Goal: Task Accomplishment & Management: Complete application form

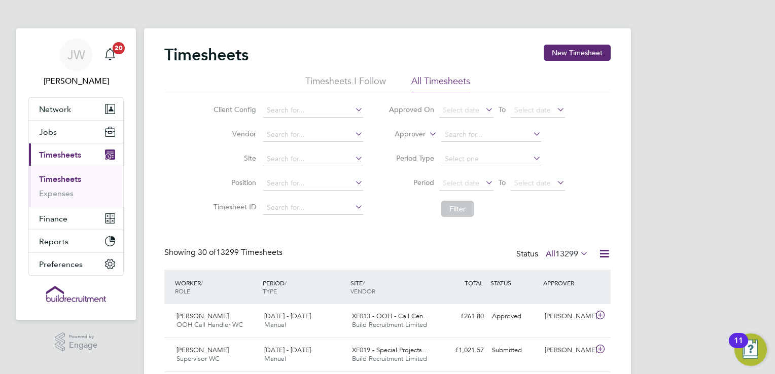
click at [63, 176] on link "Timesheets" at bounding box center [60, 180] width 42 height 10
click at [466, 133] on input at bounding box center [491, 135] width 100 height 14
click at [467, 169] on li "[PERSON_NAME]" at bounding box center [503, 176] width 125 height 14
type input "[PERSON_NAME]"
click at [455, 210] on button "Filter" at bounding box center [457, 209] width 32 height 16
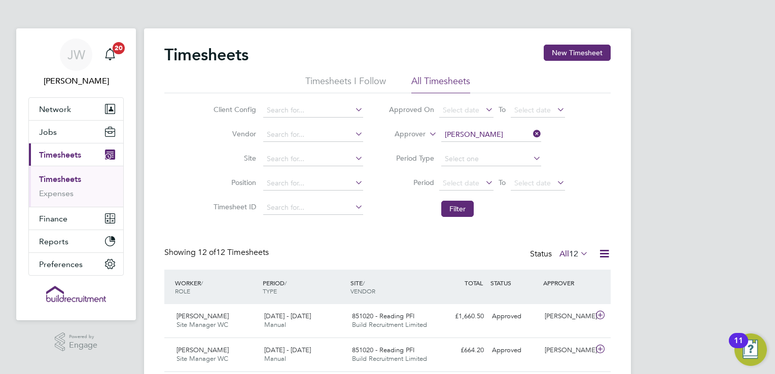
click at [531, 135] on icon at bounding box center [531, 134] width 0 height 14
click at [580, 59] on button "New Timesheet" at bounding box center [577, 53] width 67 height 16
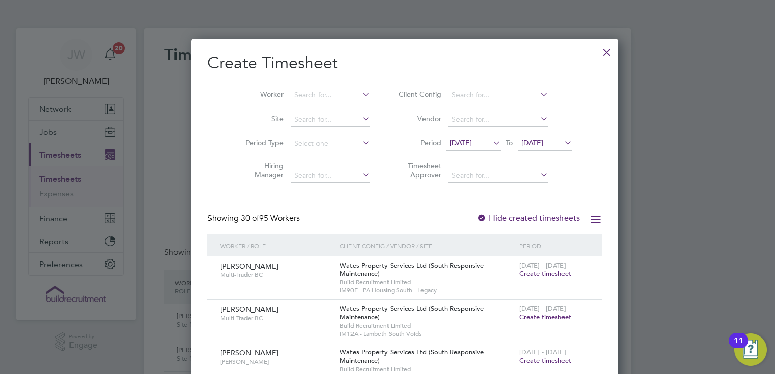
click at [598, 54] on div at bounding box center [607, 50] width 18 height 18
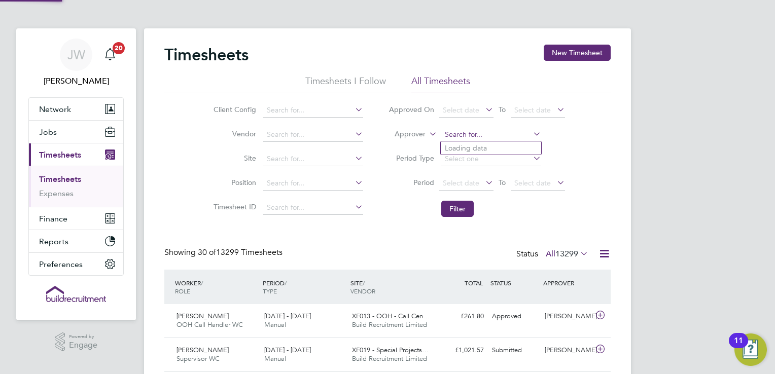
click at [459, 130] on input at bounding box center [491, 135] width 100 height 14
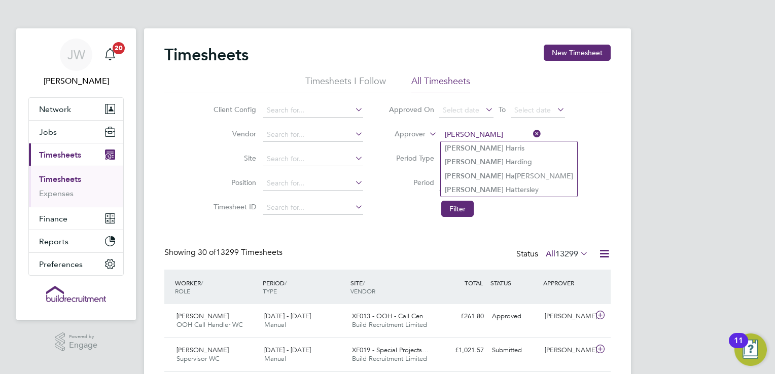
type input "[PERSON_NAME]"
click at [591, 161] on div "Client Config Vendor Site Position Timesheet ID Approved On Select date To Sele…" at bounding box center [387, 157] width 447 height 129
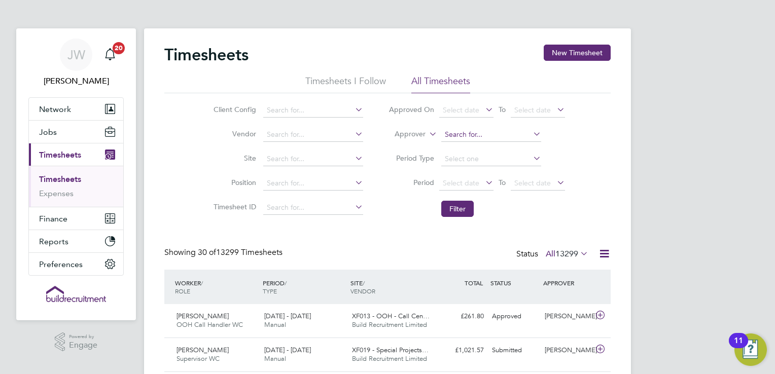
click at [510, 135] on input at bounding box center [491, 135] width 100 height 14
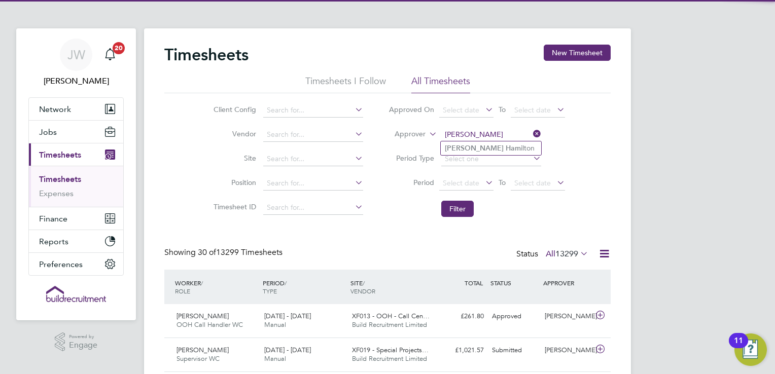
type input "[PERSON_NAME]"
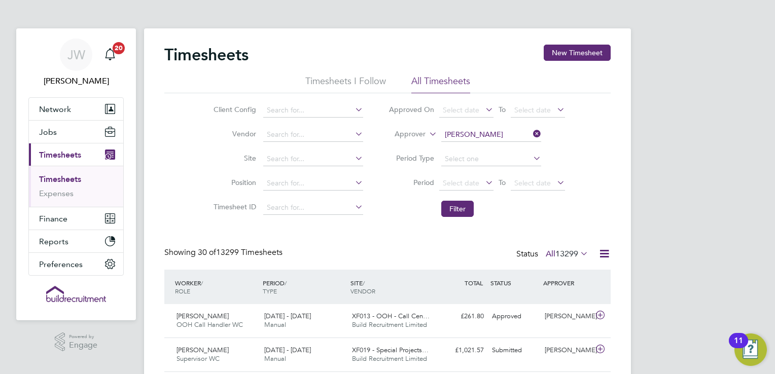
click at [580, 162] on div "Client Config Vendor Site Position Timesheet ID Approved On Select date To Sele…" at bounding box center [387, 157] width 447 height 129
click at [474, 134] on input at bounding box center [491, 135] width 100 height 14
click at [522, 139] on input "[PERSON_NAME]" at bounding box center [491, 135] width 100 height 14
type input "[PERSON_NAME]"
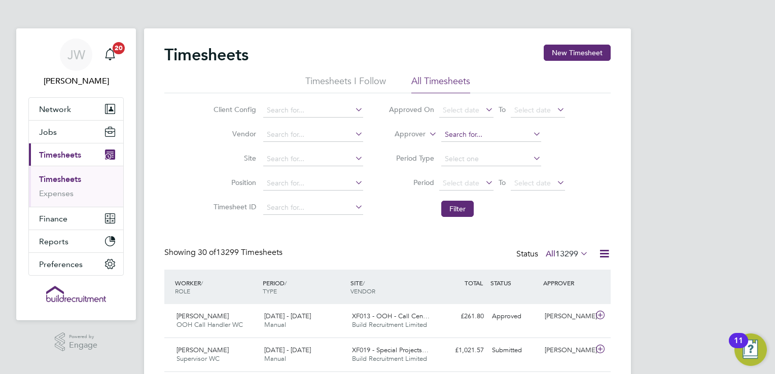
click at [486, 129] on input at bounding box center [491, 135] width 100 height 14
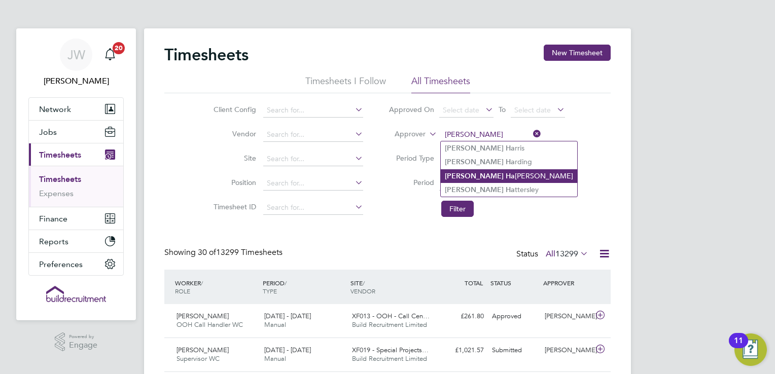
click at [516, 175] on li "[PERSON_NAME] [PERSON_NAME]" at bounding box center [509, 176] width 136 height 14
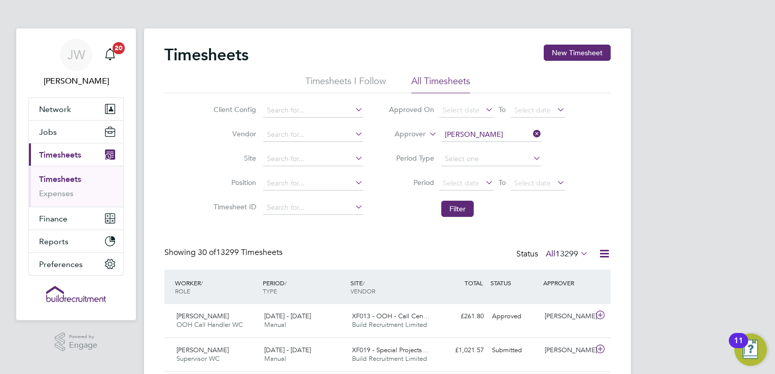
type input "[PERSON_NAME]"
click at [469, 214] on button "Filter" at bounding box center [457, 209] width 32 height 16
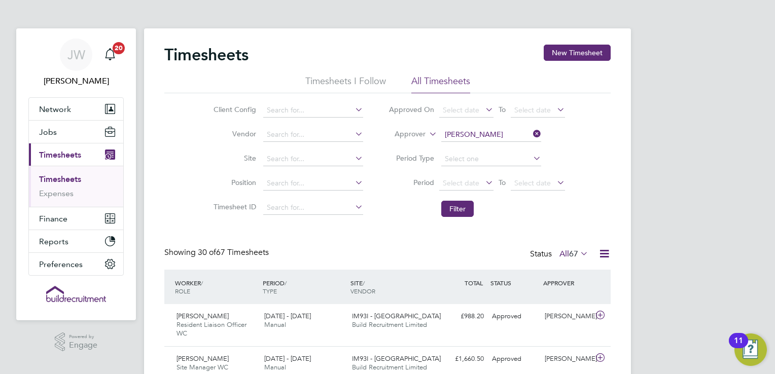
click at [531, 133] on icon at bounding box center [531, 134] width 0 height 14
click at [502, 132] on input at bounding box center [491, 135] width 100 height 14
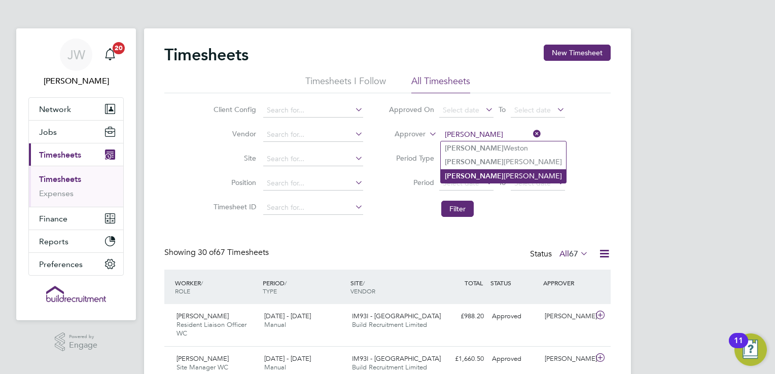
click at [481, 174] on li "[PERSON_NAME]" at bounding box center [503, 176] width 125 height 14
type input "[PERSON_NAME]"
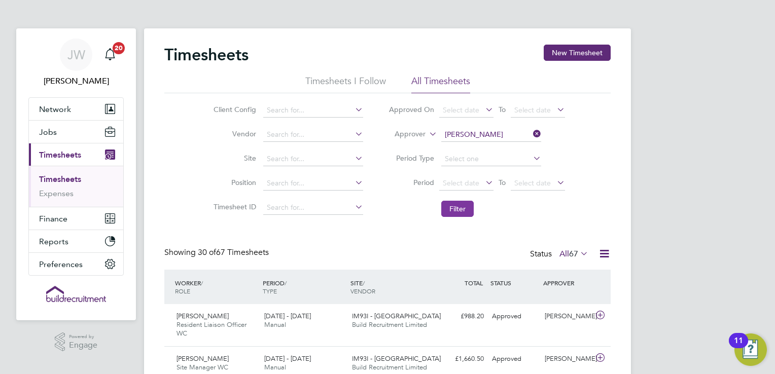
click at [462, 208] on button "Filter" at bounding box center [457, 209] width 32 height 16
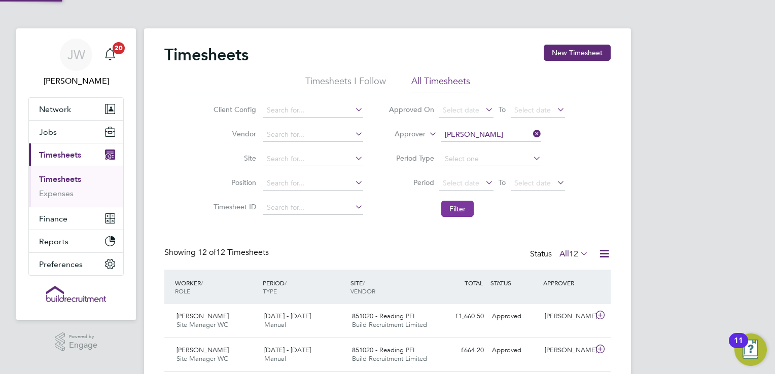
scroll to position [25, 88]
click at [591, 52] on button "New Timesheet" at bounding box center [577, 53] width 67 height 16
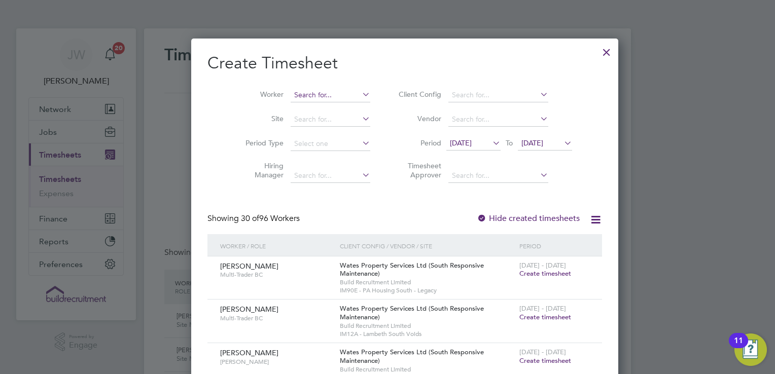
click at [311, 95] on input at bounding box center [331, 95] width 80 height 14
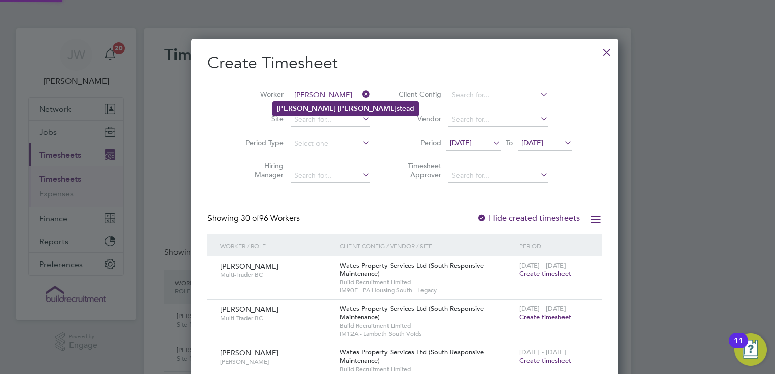
click at [309, 106] on li "David Lin stead" at bounding box center [346, 109] width 146 height 14
type input "David Linstead"
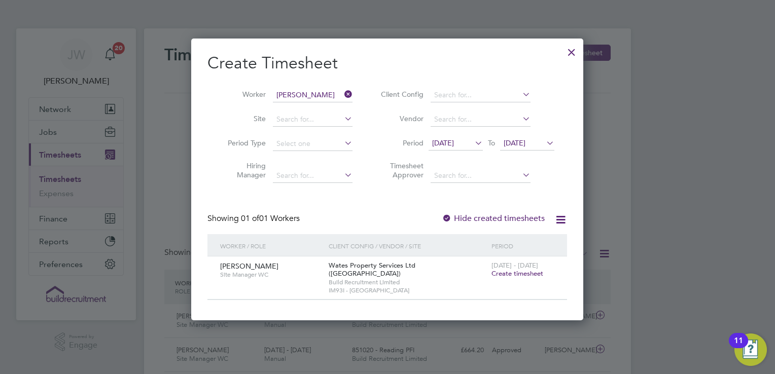
click at [535, 274] on span "Create timesheet" at bounding box center [518, 273] width 52 height 9
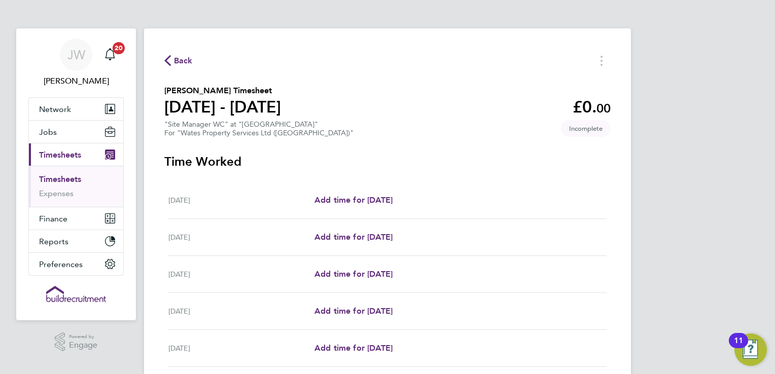
click at [722, 111] on div "JW Josh Wakefield Notifications 20 Applications: Network Team Members Businesse…" at bounding box center [387, 265] width 775 height 531
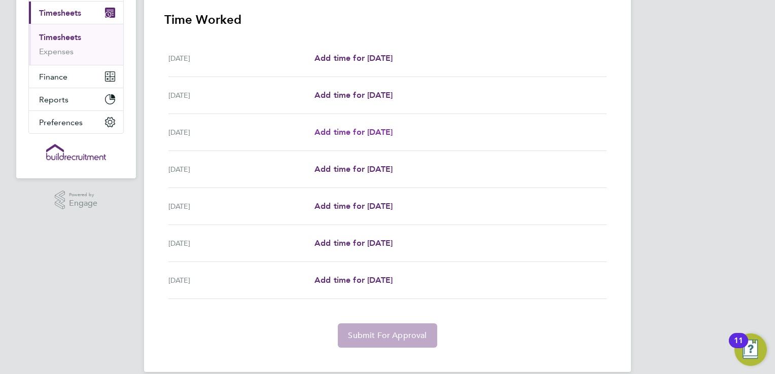
click at [368, 131] on span "Add time for Mon 22 Sep" at bounding box center [354, 132] width 78 height 10
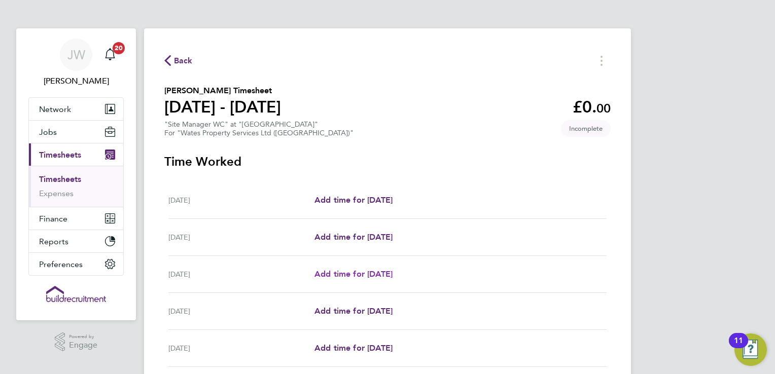
select select "30"
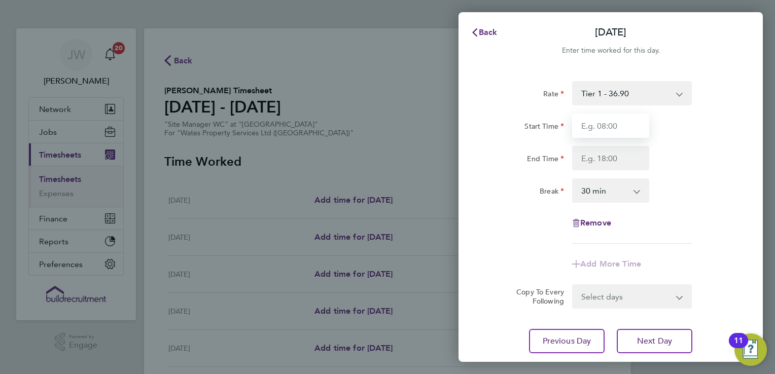
click at [597, 131] on input "Start Time" at bounding box center [610, 126] width 77 height 24
type input "07:30"
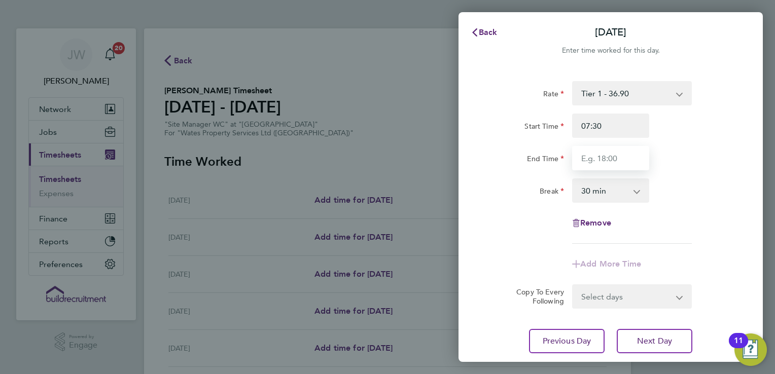
click at [610, 159] on input "End Time" at bounding box center [610, 158] width 77 height 24
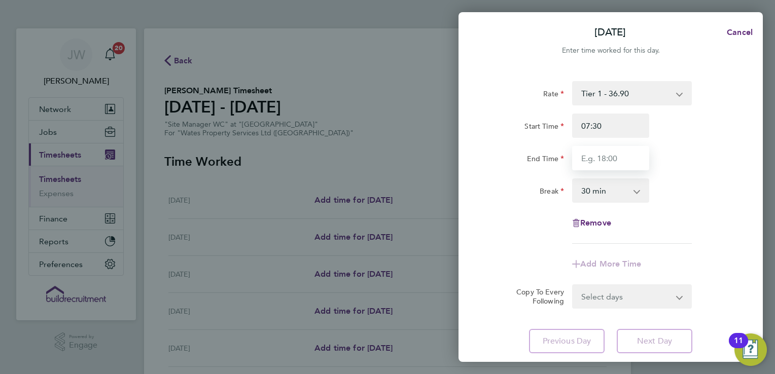
type input "17:00"
click at [702, 214] on div "Rate Tier 1 - 36.90 Start Time 07:30 End Time 17:00 Break 0 min 15 min 30 min 4…" at bounding box center [611, 162] width 248 height 163
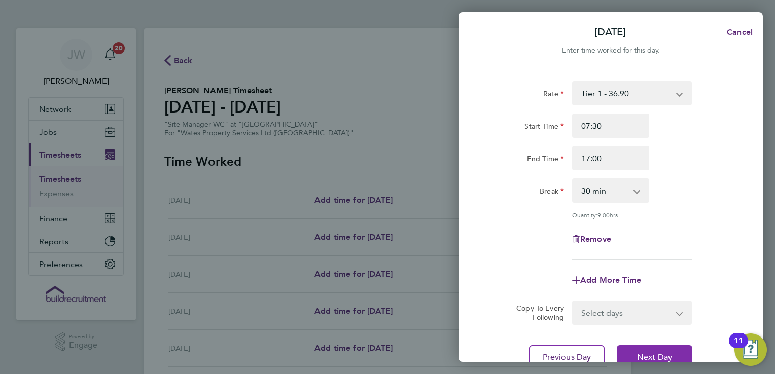
click at [668, 348] on button "Next Day" at bounding box center [655, 358] width 76 height 24
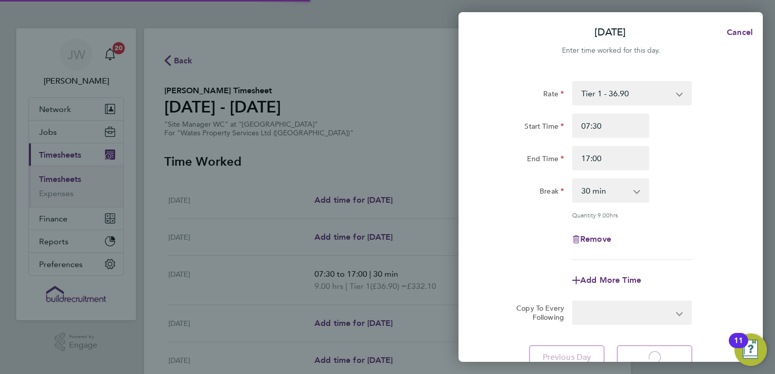
select select "30"
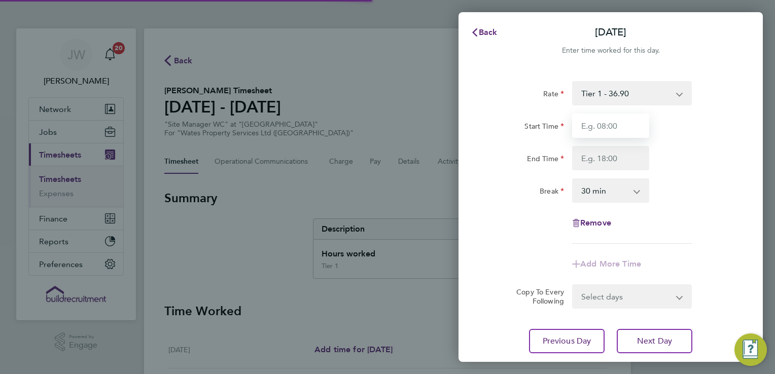
click at [604, 130] on input "Start Time" at bounding box center [610, 126] width 77 height 24
type input "07:30"
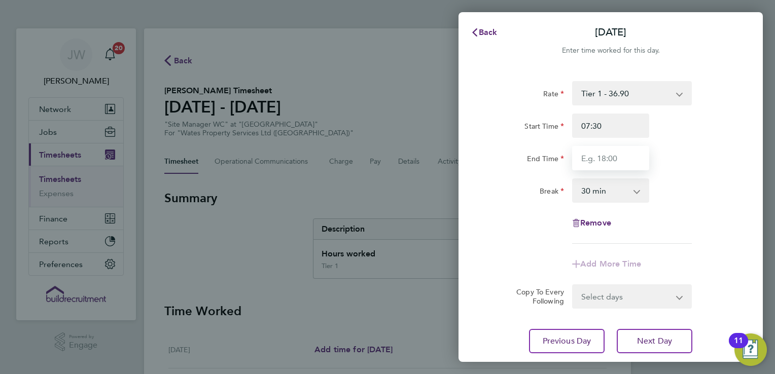
type input "17:00"
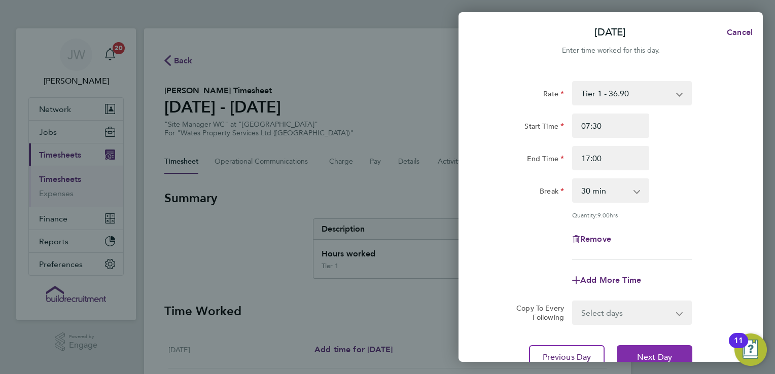
click at [649, 348] on button "Next Day" at bounding box center [655, 358] width 76 height 24
select select "30"
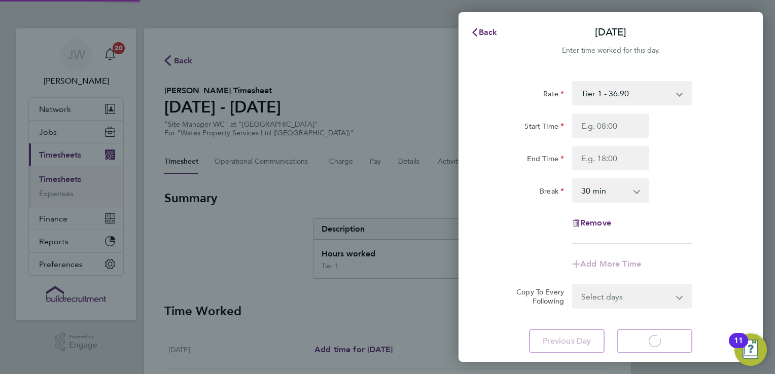
select select "30"
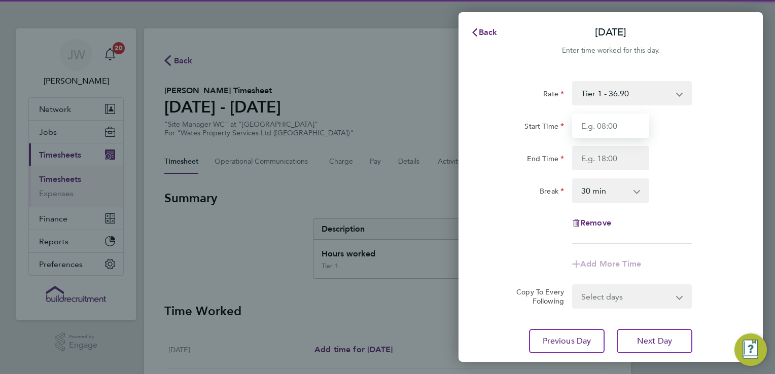
click at [605, 127] on input "Start Time" at bounding box center [610, 126] width 77 height 24
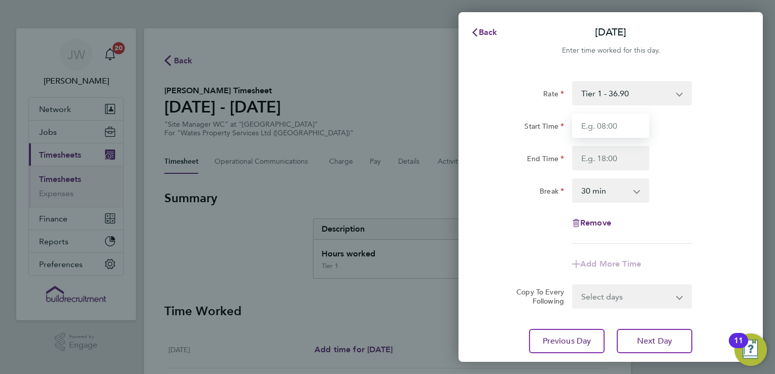
type input "07:30"
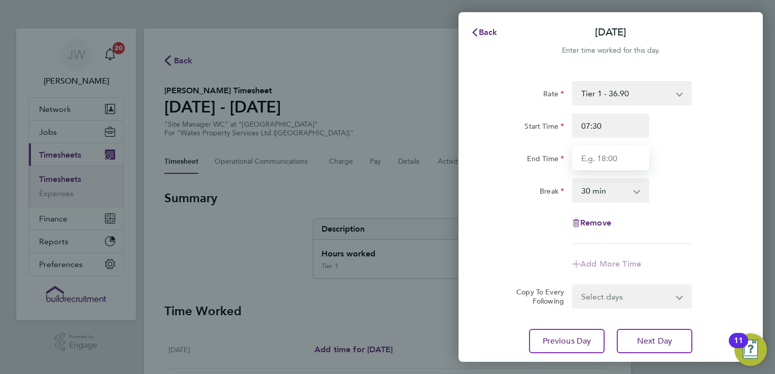
type input "17:00"
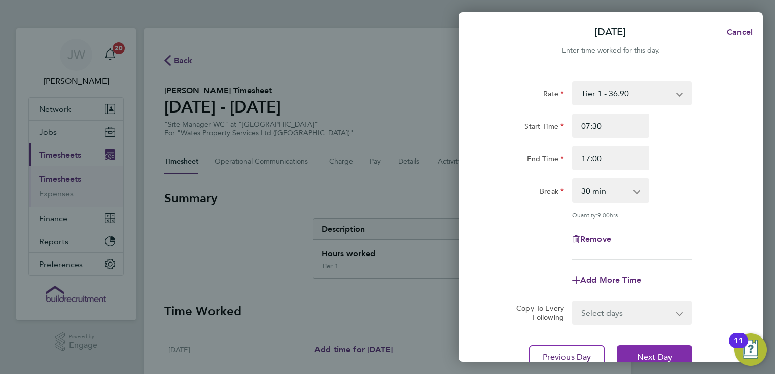
click at [660, 354] on span "Next Day" at bounding box center [654, 358] width 35 height 10
select select "30"
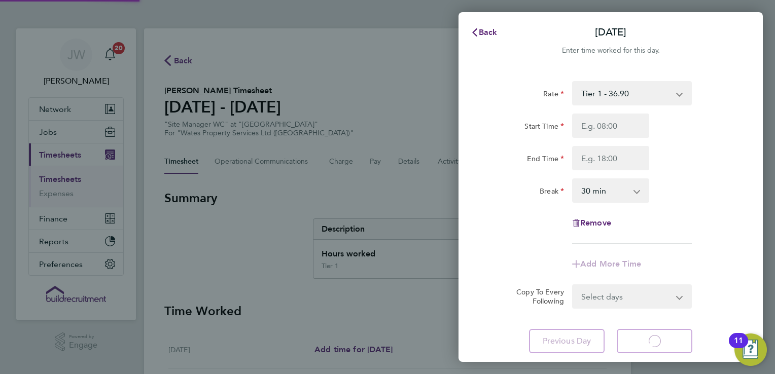
select select "30"
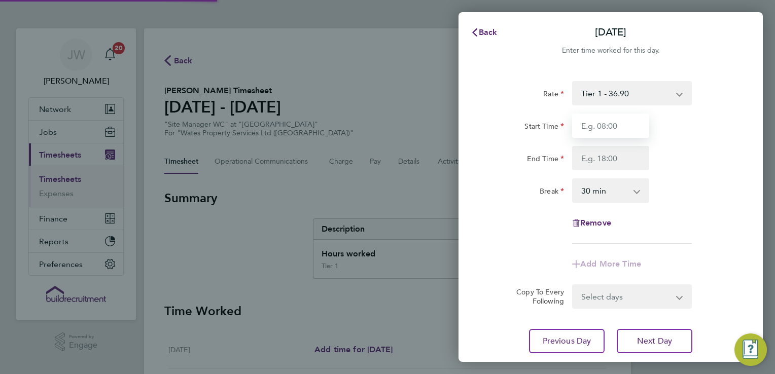
click at [604, 134] on input "Start Time" at bounding box center [610, 126] width 77 height 24
type input "07:30"
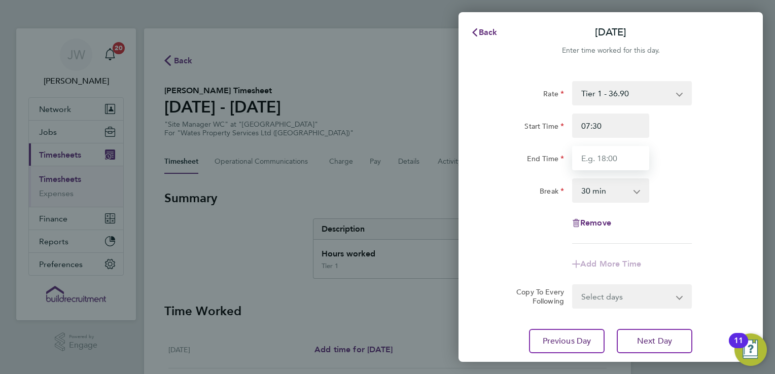
type input "17:00"
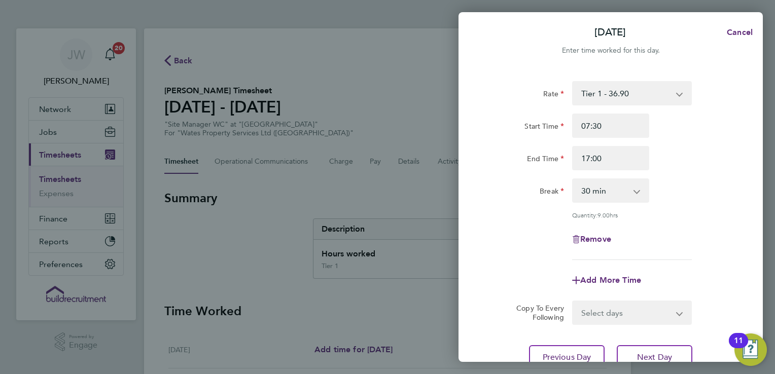
click at [713, 190] on div "Break 0 min 15 min 30 min 45 min 60 min 75 min 90 min" at bounding box center [611, 191] width 256 height 24
click at [706, 234] on div "Remove" at bounding box center [611, 239] width 256 height 24
click at [664, 353] on span "Next Day" at bounding box center [654, 358] width 35 height 10
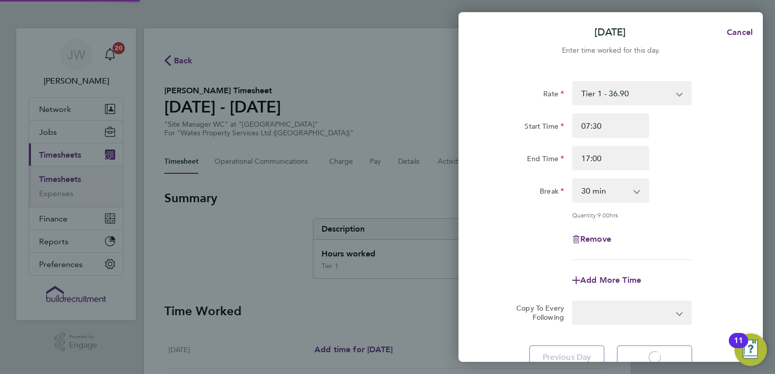
select select "30"
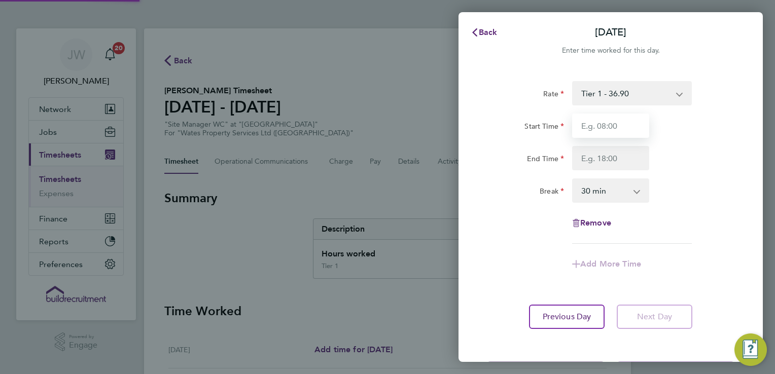
click at [596, 129] on input "Start Time" at bounding box center [610, 126] width 77 height 24
type input "07:30"
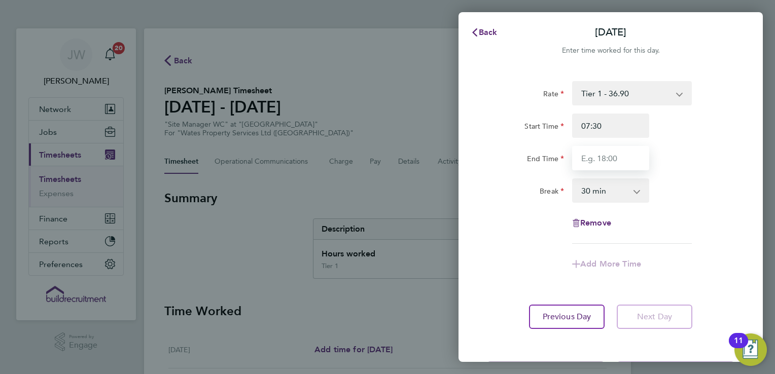
type input "17:00"
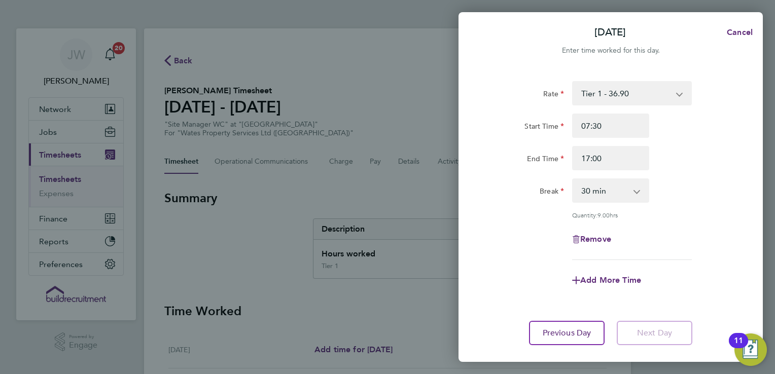
click at [707, 193] on div "Break 0 min 15 min 30 min 45 min 60 min 75 min 90 min" at bounding box center [611, 191] width 256 height 24
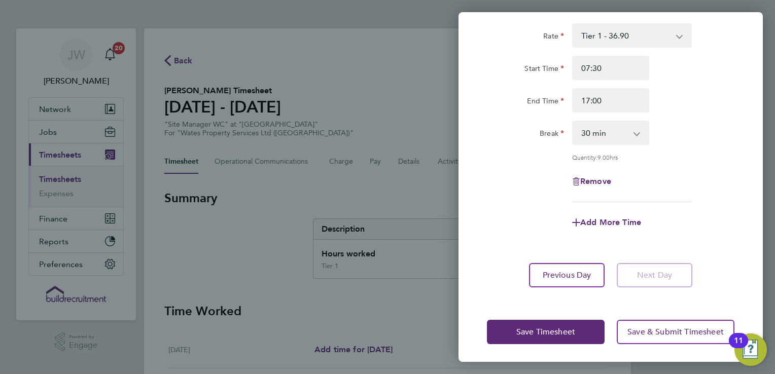
scroll to position [59, 0]
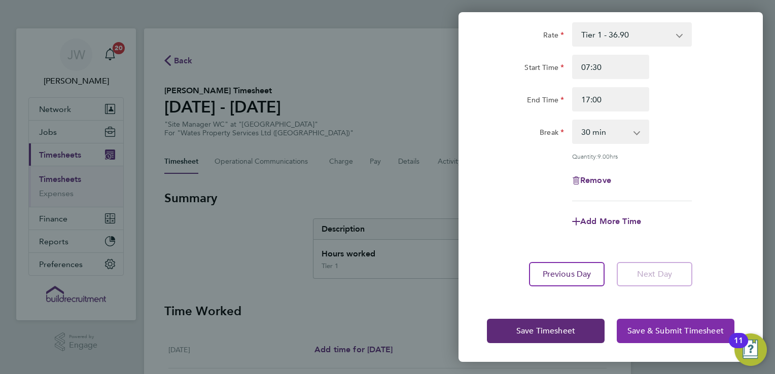
click at [667, 338] on button "Save & Submit Timesheet" at bounding box center [676, 331] width 118 height 24
